Goal: Information Seeking & Learning: Find specific page/section

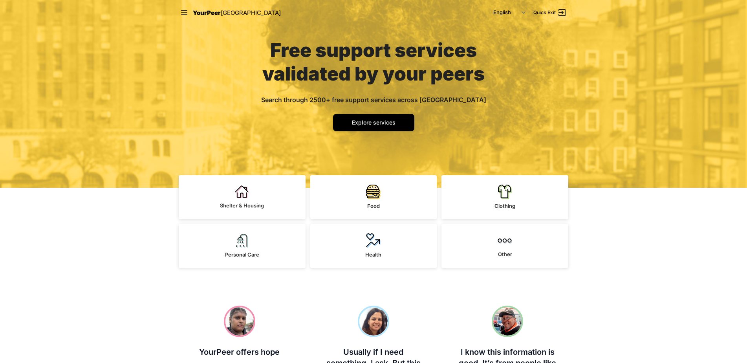
scroll to position [157, 0]
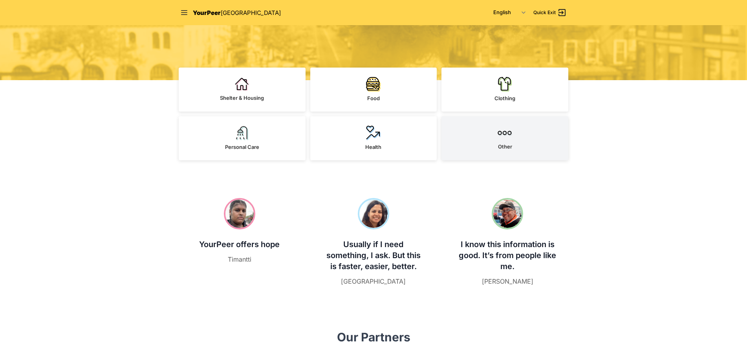
click at [490, 147] on link "Other" at bounding box center [504, 138] width 127 height 44
click at [502, 133] on img at bounding box center [504, 133] width 15 height 14
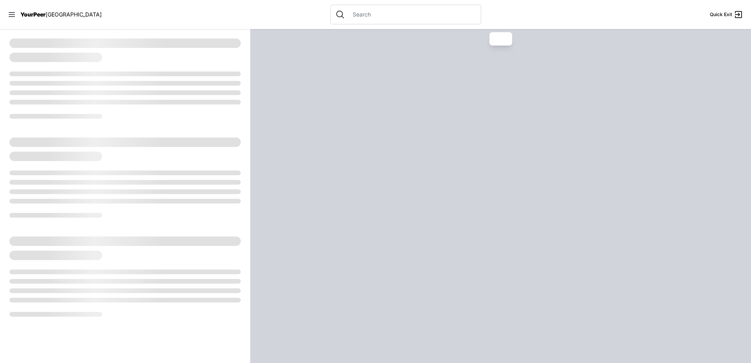
select select "recentlyUpdated"
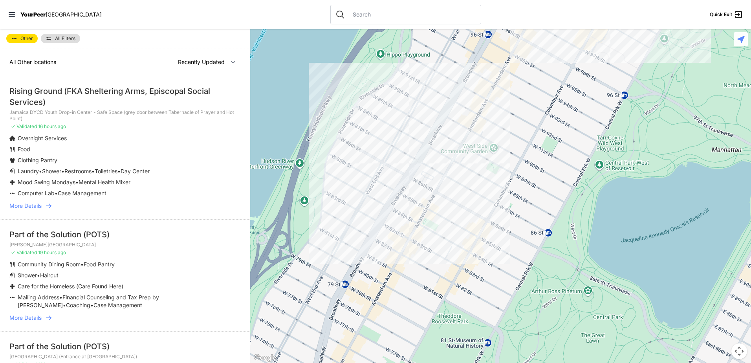
click at [68, 39] on span "All Filters" at bounding box center [65, 38] width 20 height 5
click at [56, 37] on span "All Filters" at bounding box center [65, 38] width 20 height 5
click at [12, 15] on icon at bounding box center [12, 15] width 8 height 8
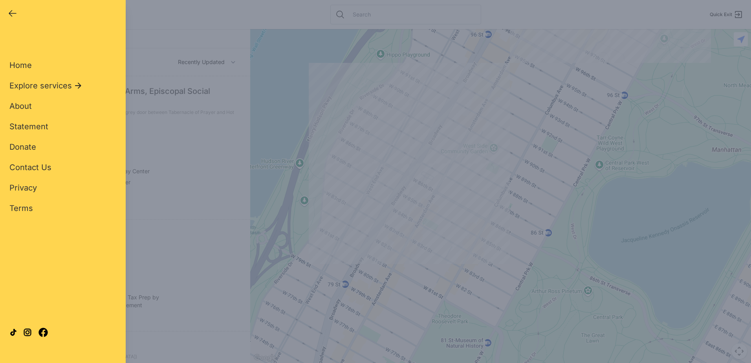
click at [35, 82] on span "Explore services" at bounding box center [40, 85] width 62 height 11
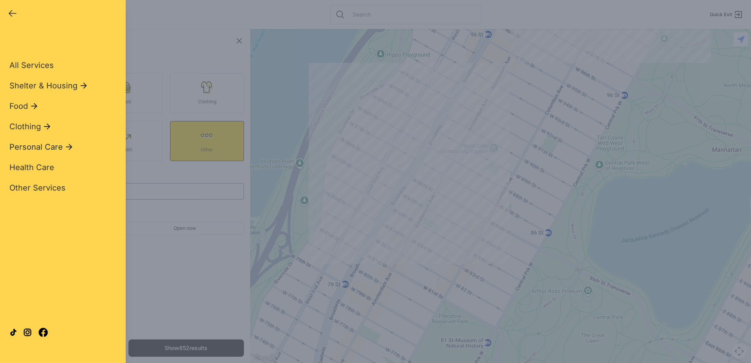
click at [68, 146] on icon at bounding box center [69, 147] width 6 height 6
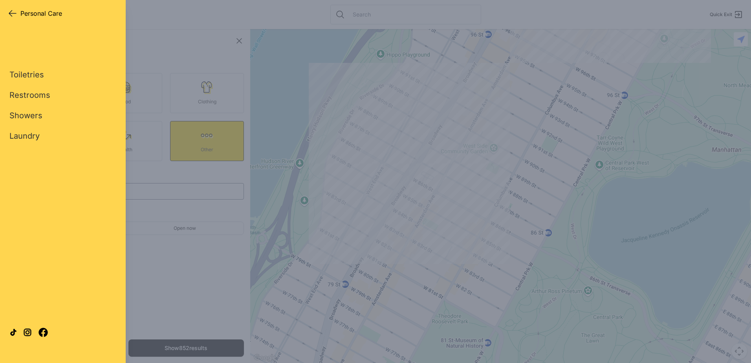
click at [166, 85] on div "Close panel Personal Care Personal Care Quick Exit Single Adult Families Soup K…" at bounding box center [375, 181] width 751 height 363
click at [15, 13] on icon "button" at bounding box center [12, 13] width 9 height 9
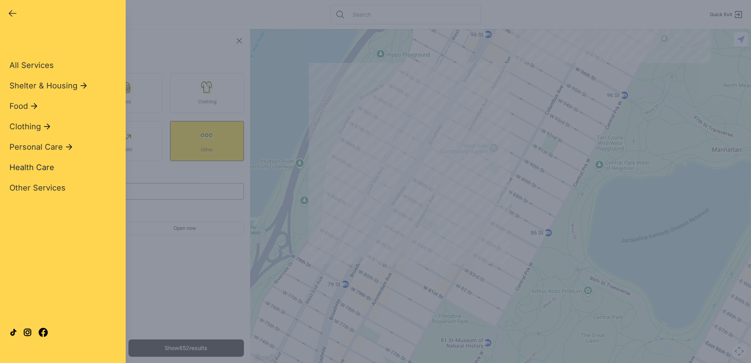
click at [45, 167] on span "Health Care" at bounding box center [31, 167] width 45 height 9
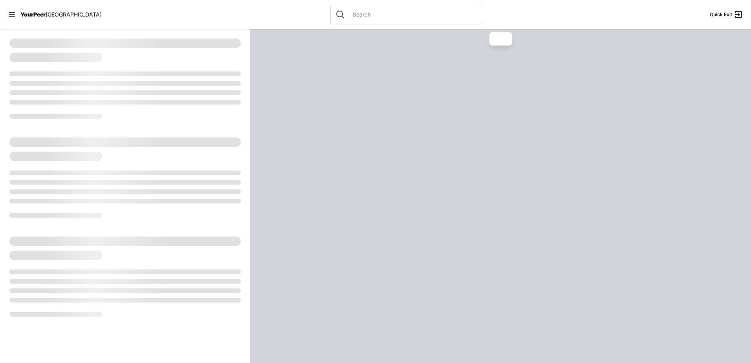
select select "recentlyUpdated"
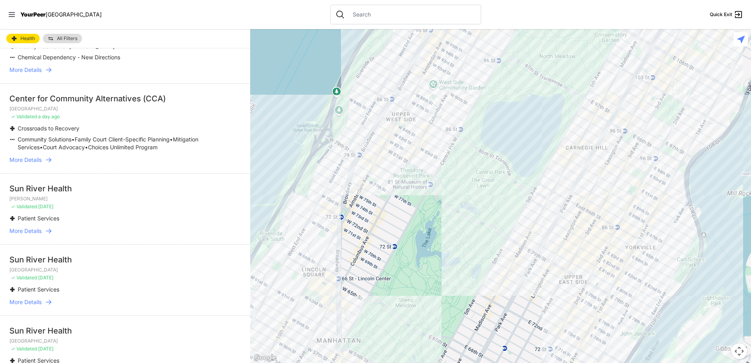
scroll to position [510, 0]
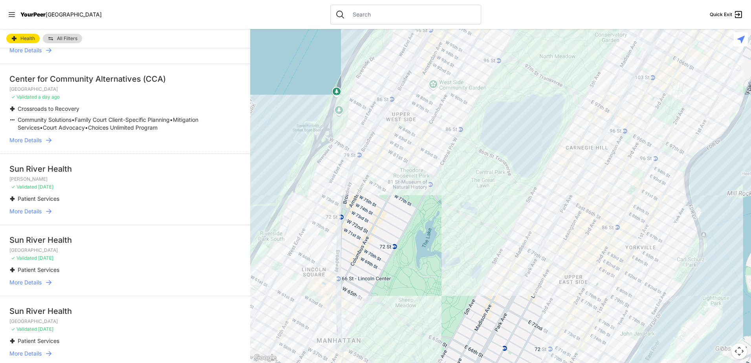
click at [11, 198] on img at bounding box center [12, 199] width 6 height 8
click at [33, 200] on span "Patient Services" at bounding box center [39, 198] width 42 height 7
click at [34, 212] on span "More Details" at bounding box center [25, 211] width 32 height 8
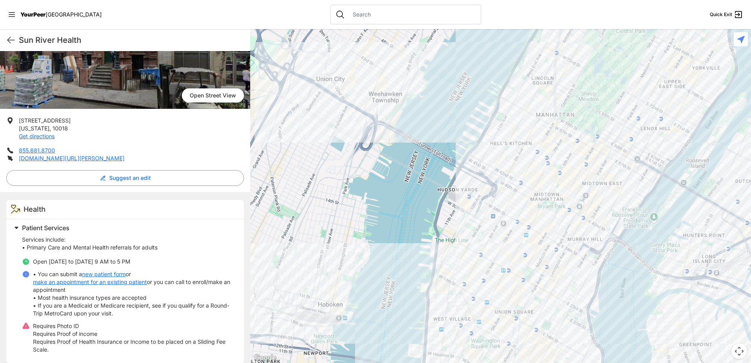
scroll to position [101, 0]
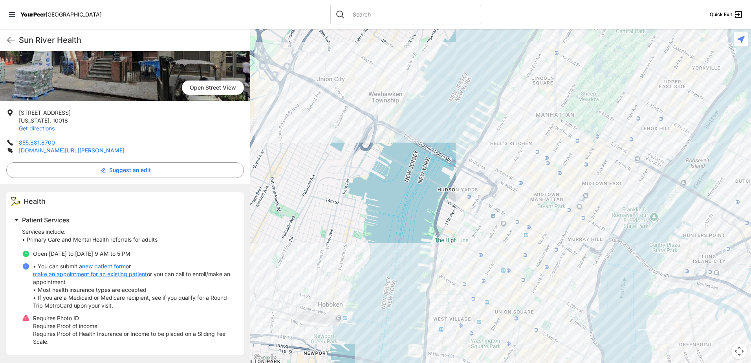
select select "recentlyUpdated"
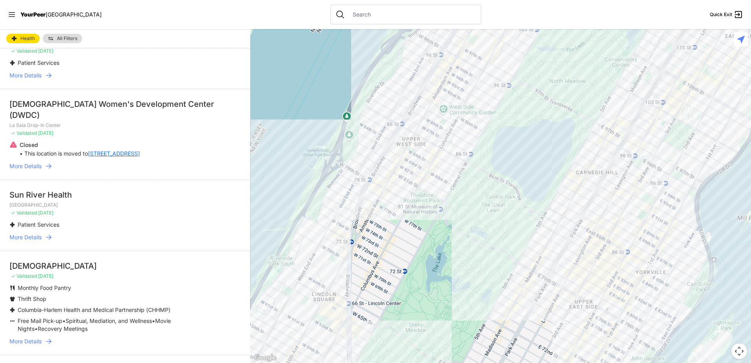
scroll to position [1366, 0]
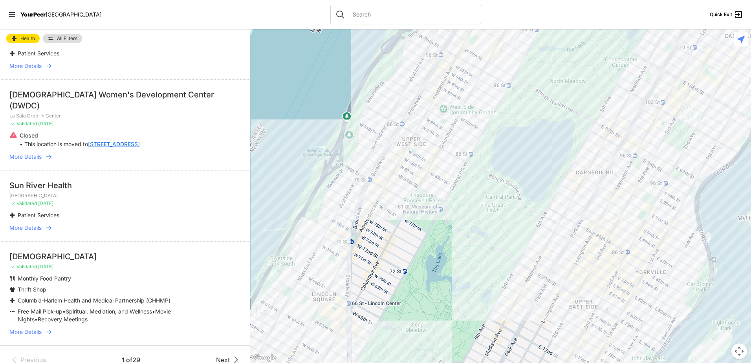
click at [231, 355] on icon at bounding box center [235, 359] width 9 height 9
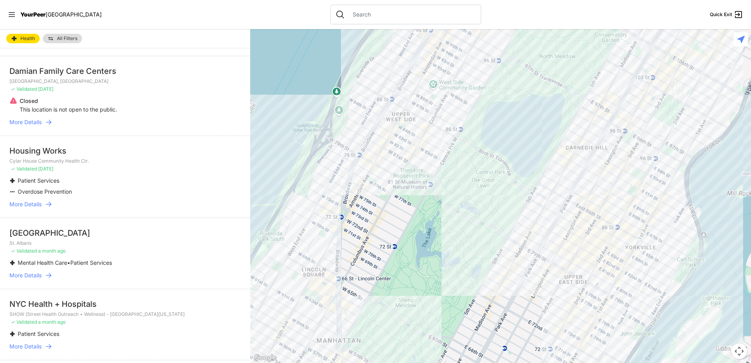
scroll to position [1335, 0]
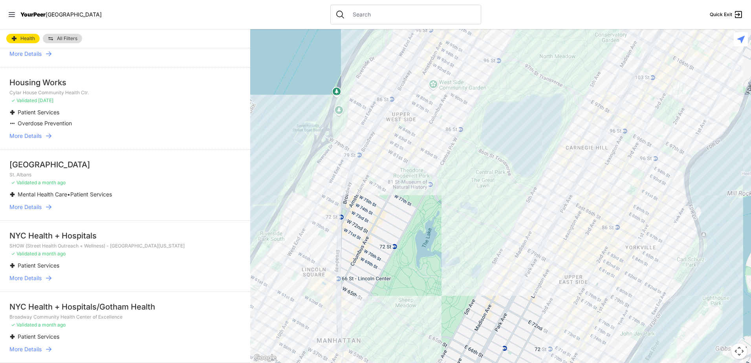
click at [35, 132] on span "More Details" at bounding box center [25, 136] width 32 height 8
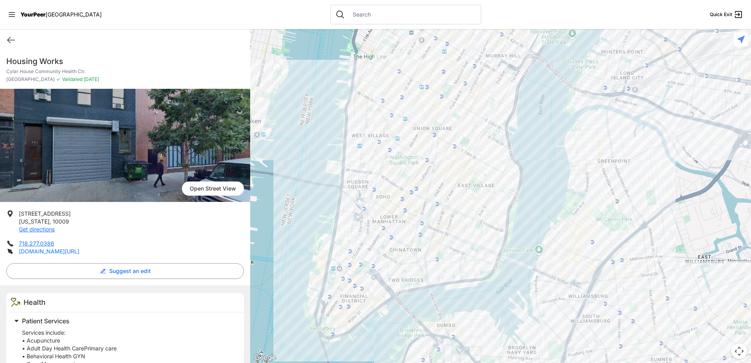
click at [79, 254] on link "healthcare.housingworks.org/services/primary-care" at bounding box center [49, 251] width 60 height 7
click at [11, 40] on icon at bounding box center [10, 40] width 7 height 6
select select "recentlyUpdated"
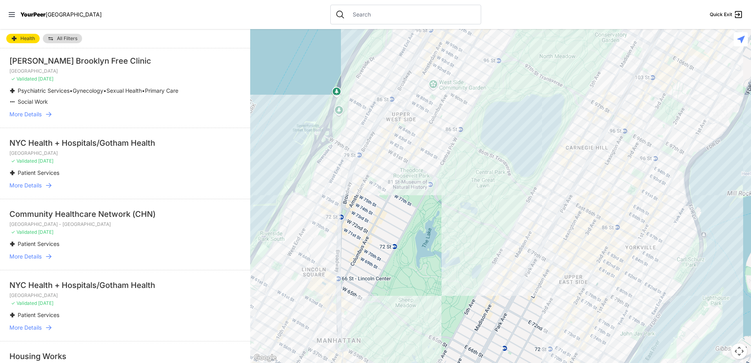
scroll to position [118, 0]
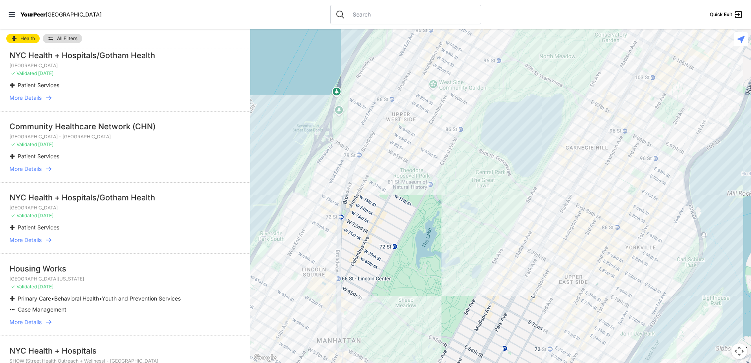
click at [33, 168] on span "More Details" at bounding box center [25, 169] width 32 height 8
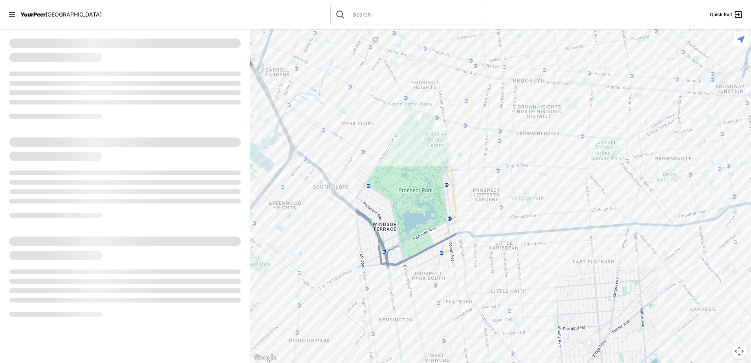
click at [148, 111] on div at bounding box center [125, 78] width 250 height 99
select select "recentlyUpdated"
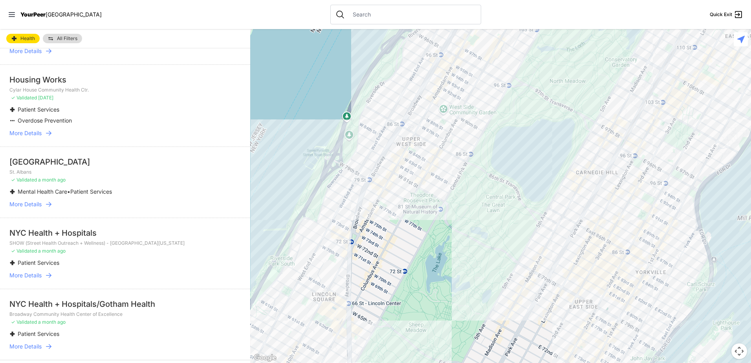
scroll to position [1360, 0]
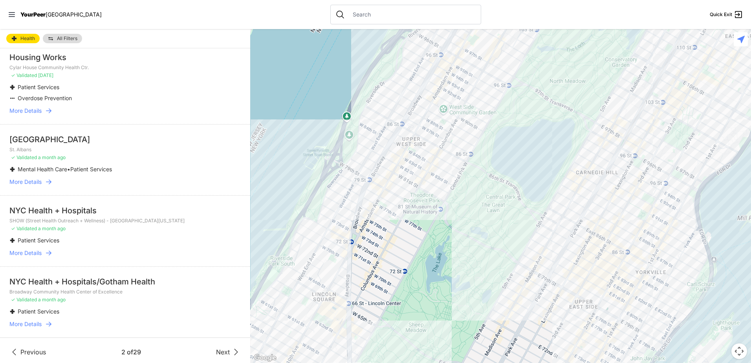
click at [231, 350] on icon at bounding box center [235, 351] width 9 height 9
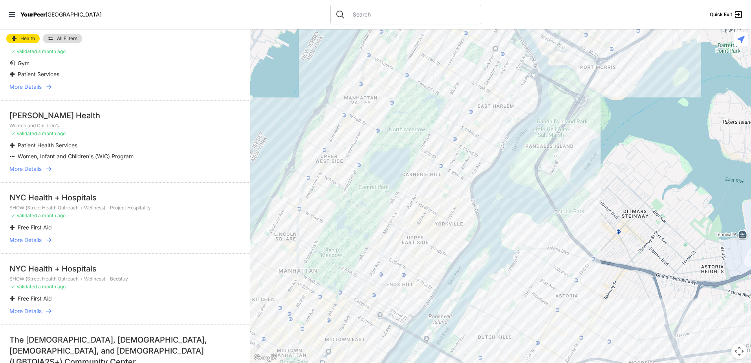
scroll to position [275, 0]
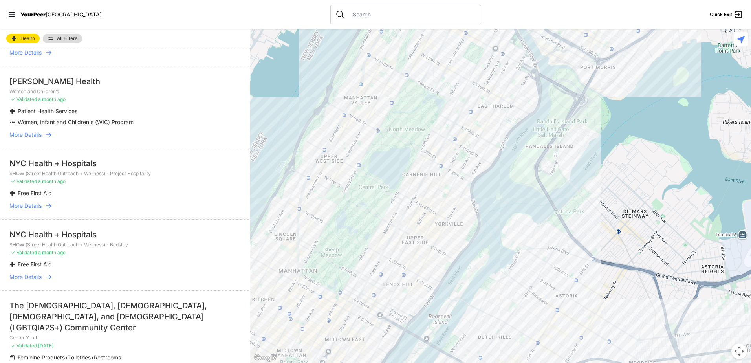
click at [25, 139] on span "More Details" at bounding box center [25, 135] width 32 height 8
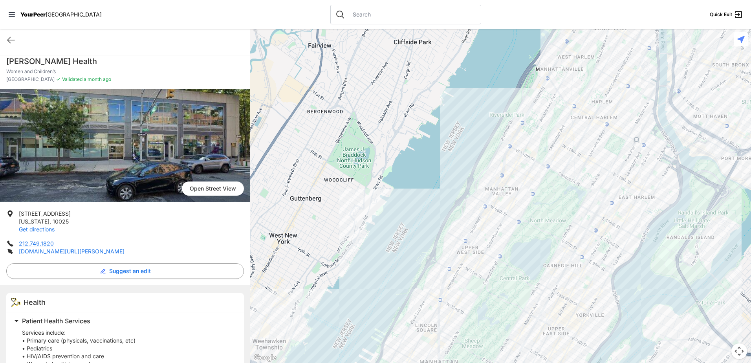
select select "recentlyUpdated"
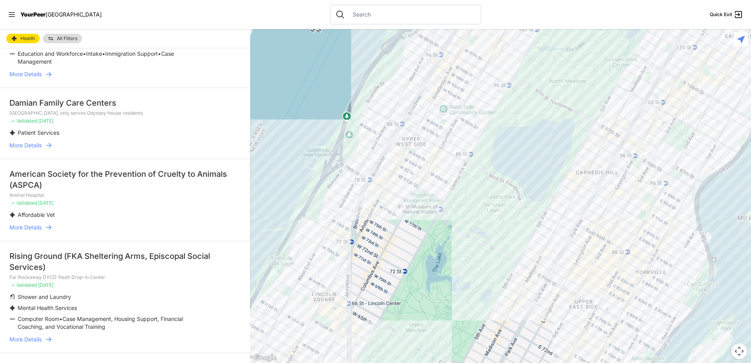
scroll to position [1585, 0]
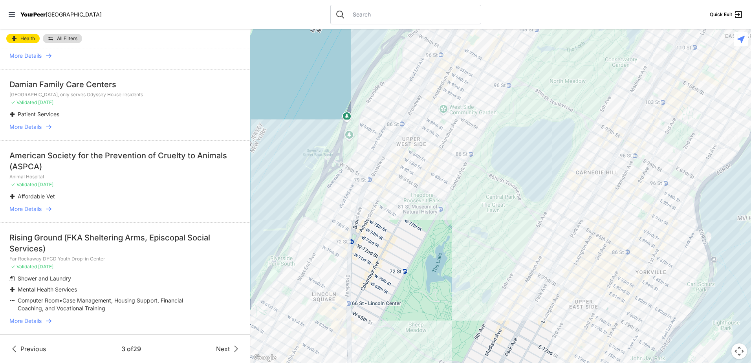
click at [217, 348] on span "Next" at bounding box center [223, 348] width 14 height 9
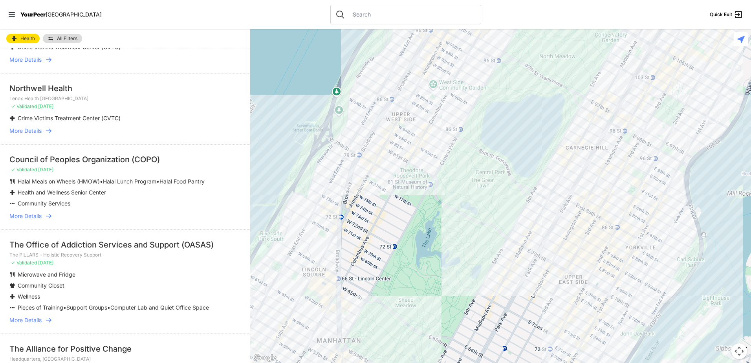
scroll to position [432, 0]
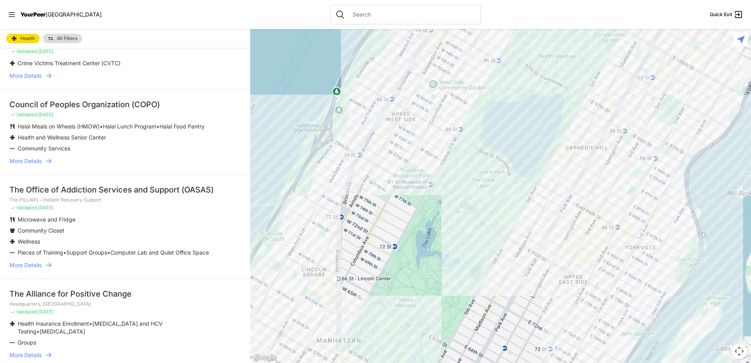
click at [40, 165] on span "More Details" at bounding box center [25, 161] width 32 height 8
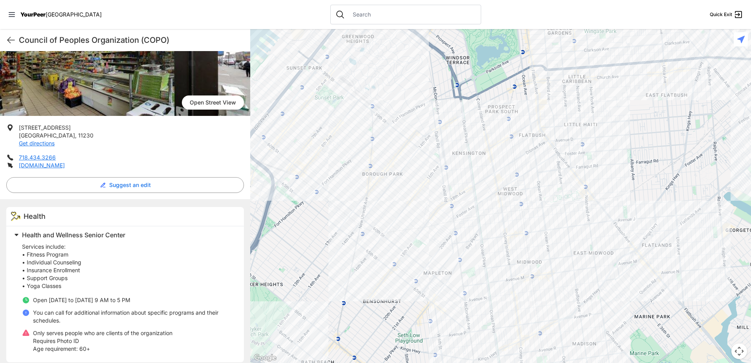
scroll to position [79, 0]
click at [26, 163] on link "copo.org" at bounding box center [42, 164] width 46 height 7
